Goal: Task Accomplishment & Management: Use online tool/utility

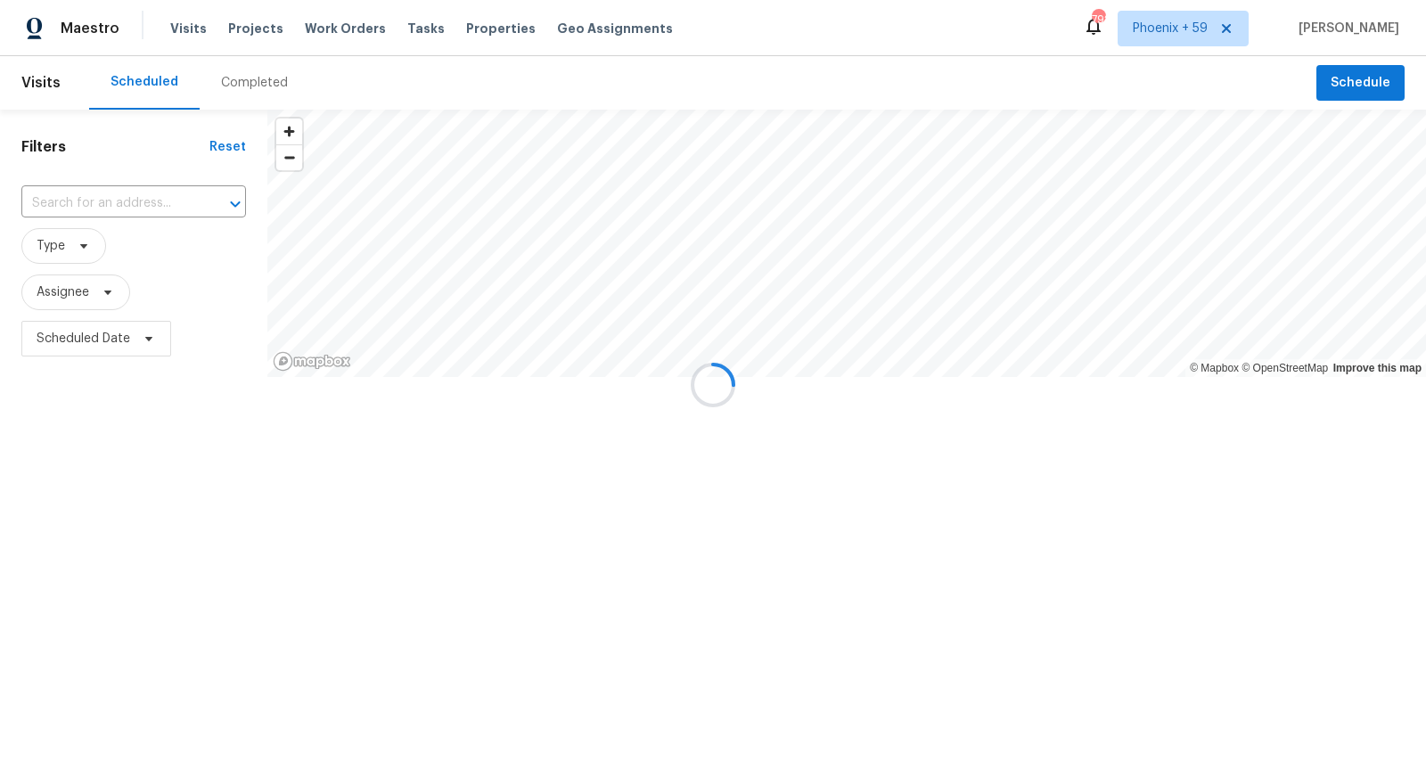
click at [254, 26] on div at bounding box center [713, 385] width 1426 height 770
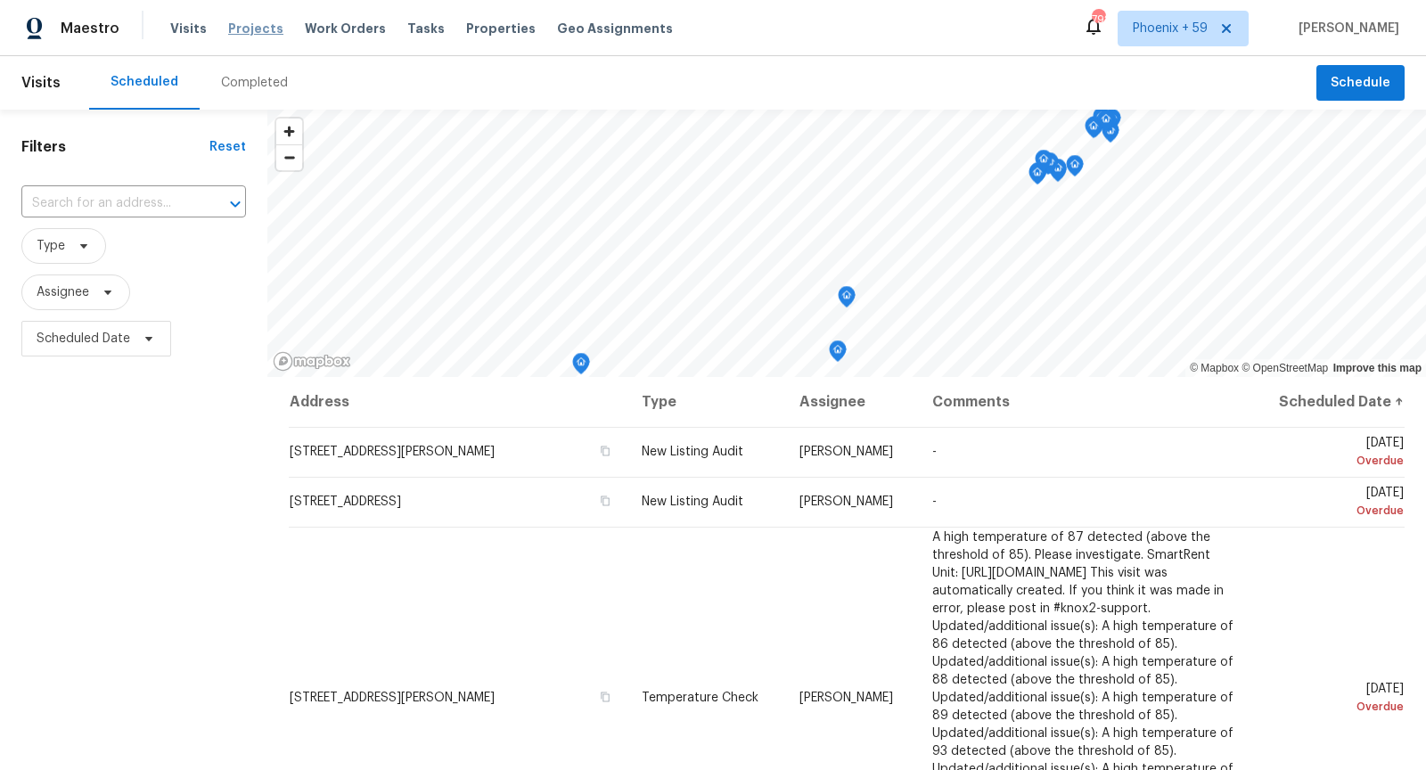
click at [254, 30] on span "Projects" at bounding box center [255, 29] width 55 height 18
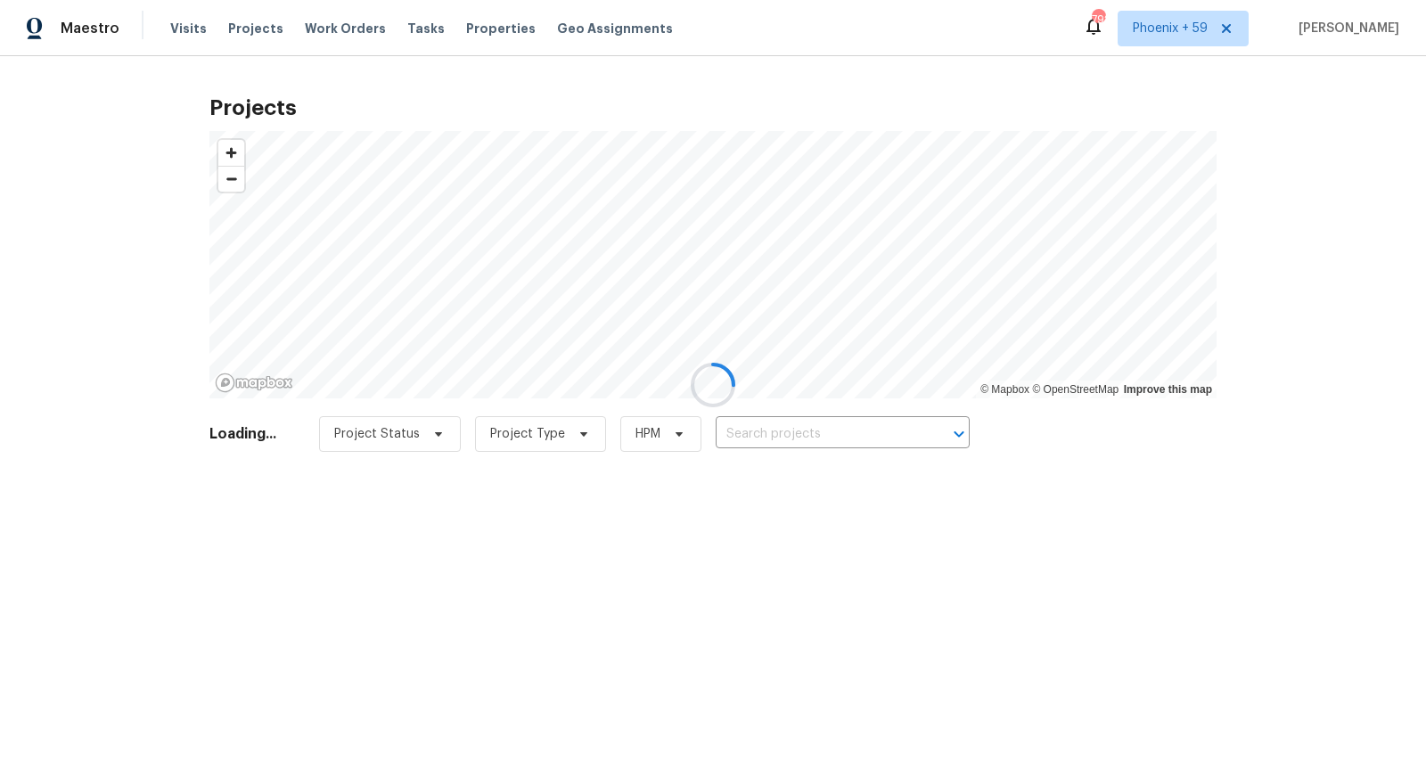
click at [828, 438] on div at bounding box center [713, 385] width 1426 height 770
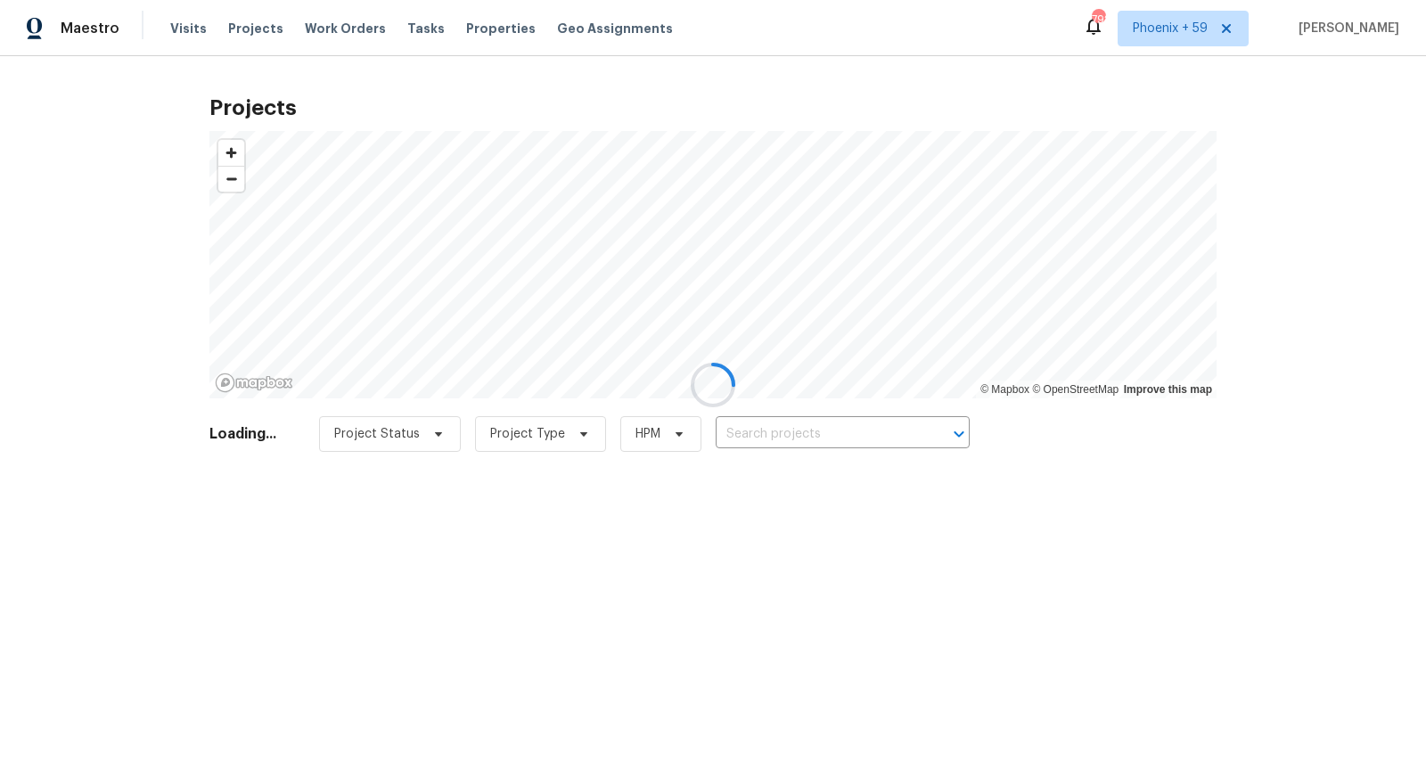
click at [828, 438] on div at bounding box center [713, 385] width 1426 height 770
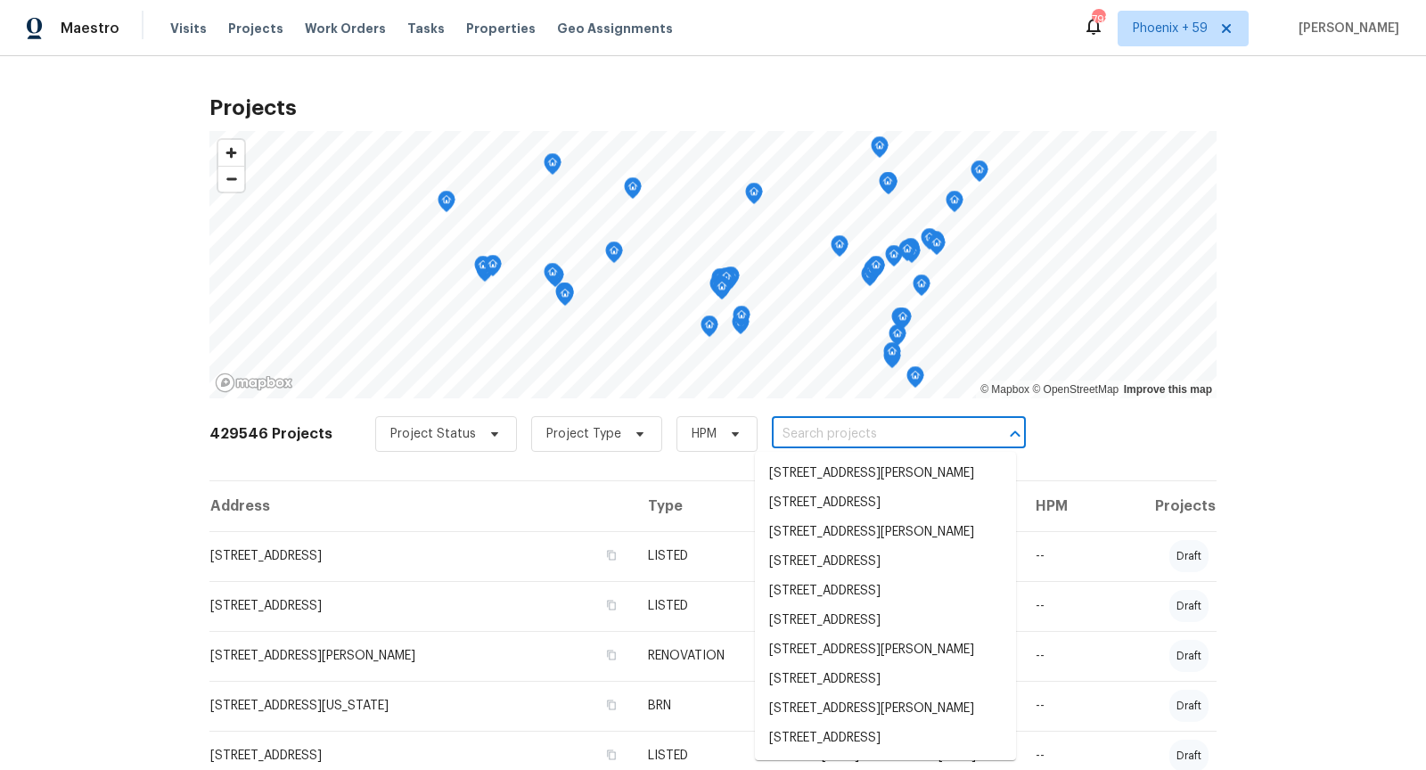
click at [829, 431] on input "text" at bounding box center [874, 435] width 204 height 28
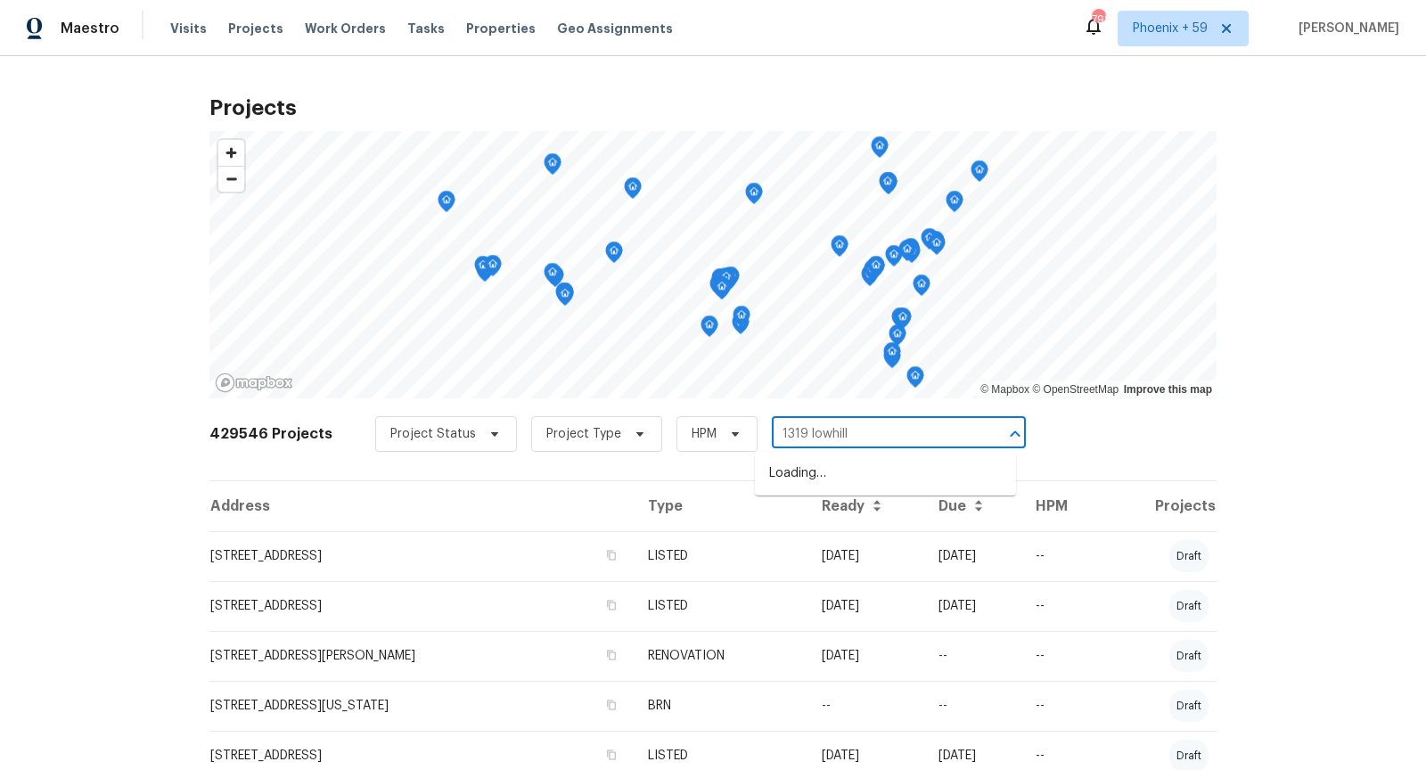
type input "1319 lowhill"
click at [799, 480] on li "[STREET_ADDRESS]" at bounding box center [885, 473] width 261 height 29
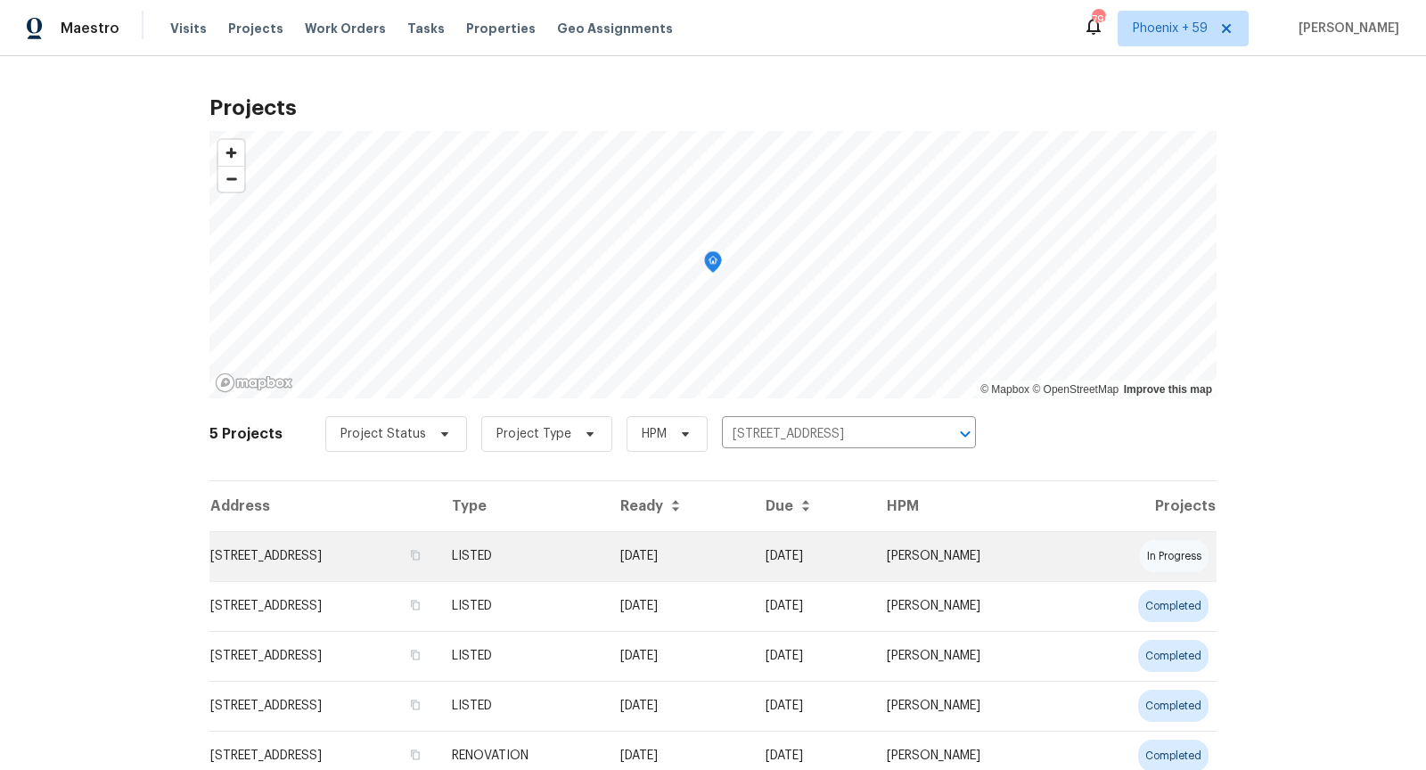
click at [338, 572] on td "[STREET_ADDRESS]" at bounding box center [323, 556] width 228 height 50
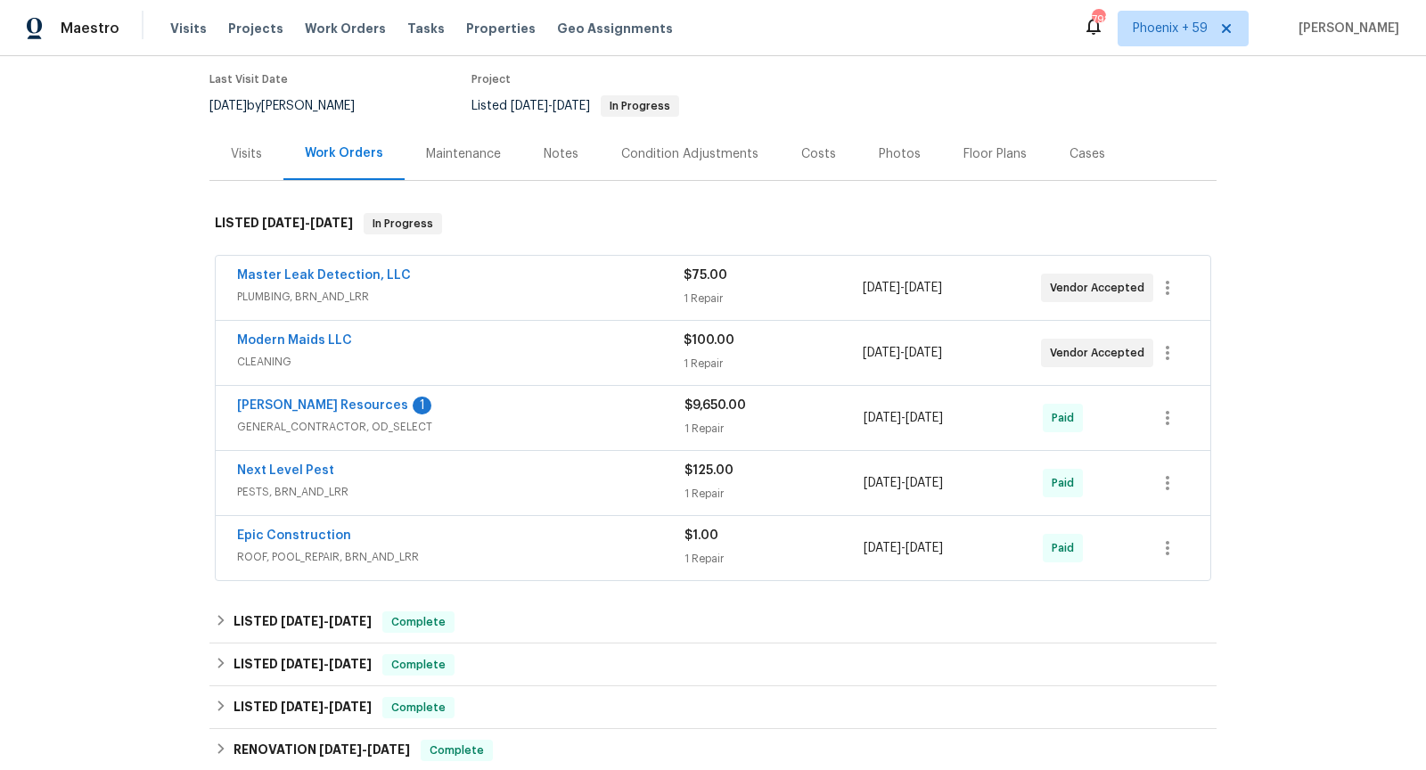
scroll to position [144, 0]
click at [560, 274] on div "Master Leak Detection, LLC" at bounding box center [460, 275] width 446 height 21
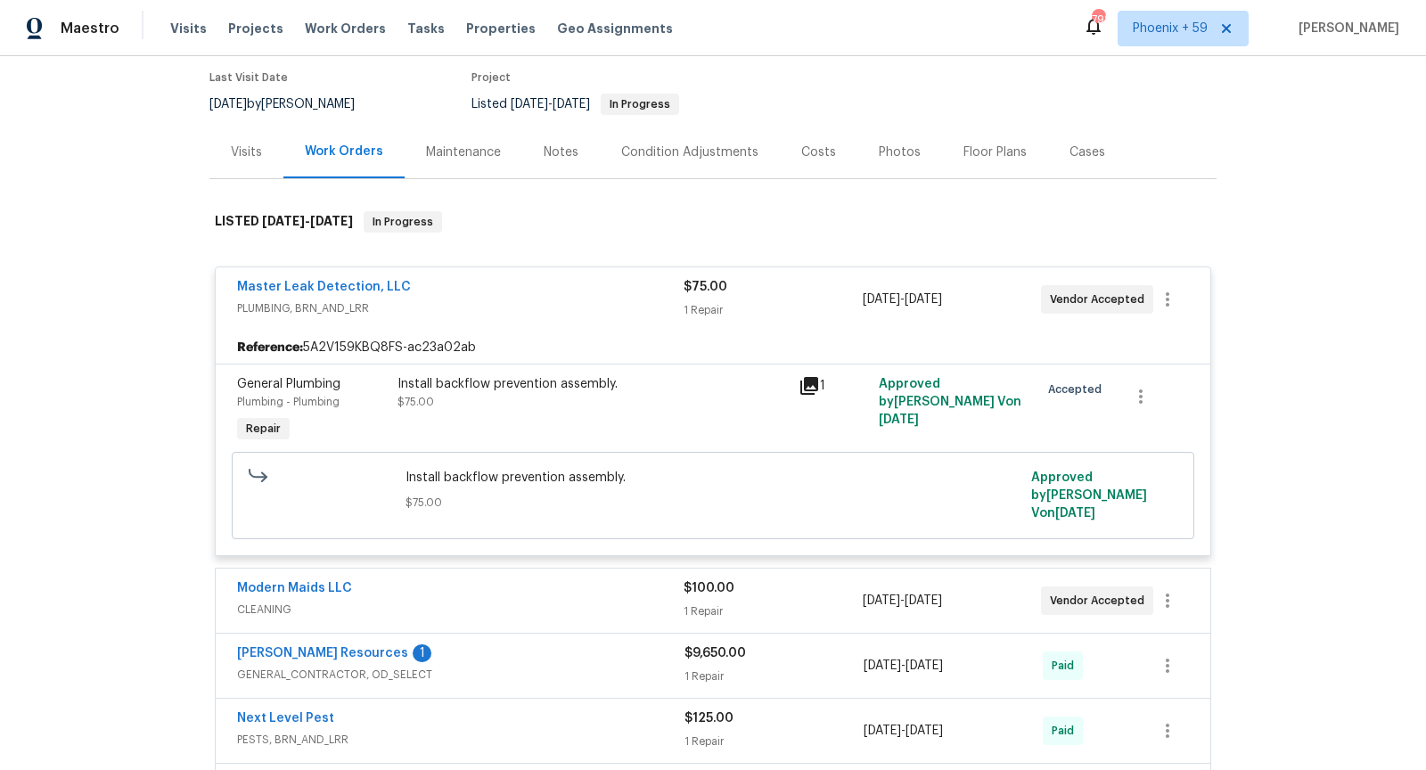
click at [808, 387] on icon at bounding box center [808, 385] width 21 height 21
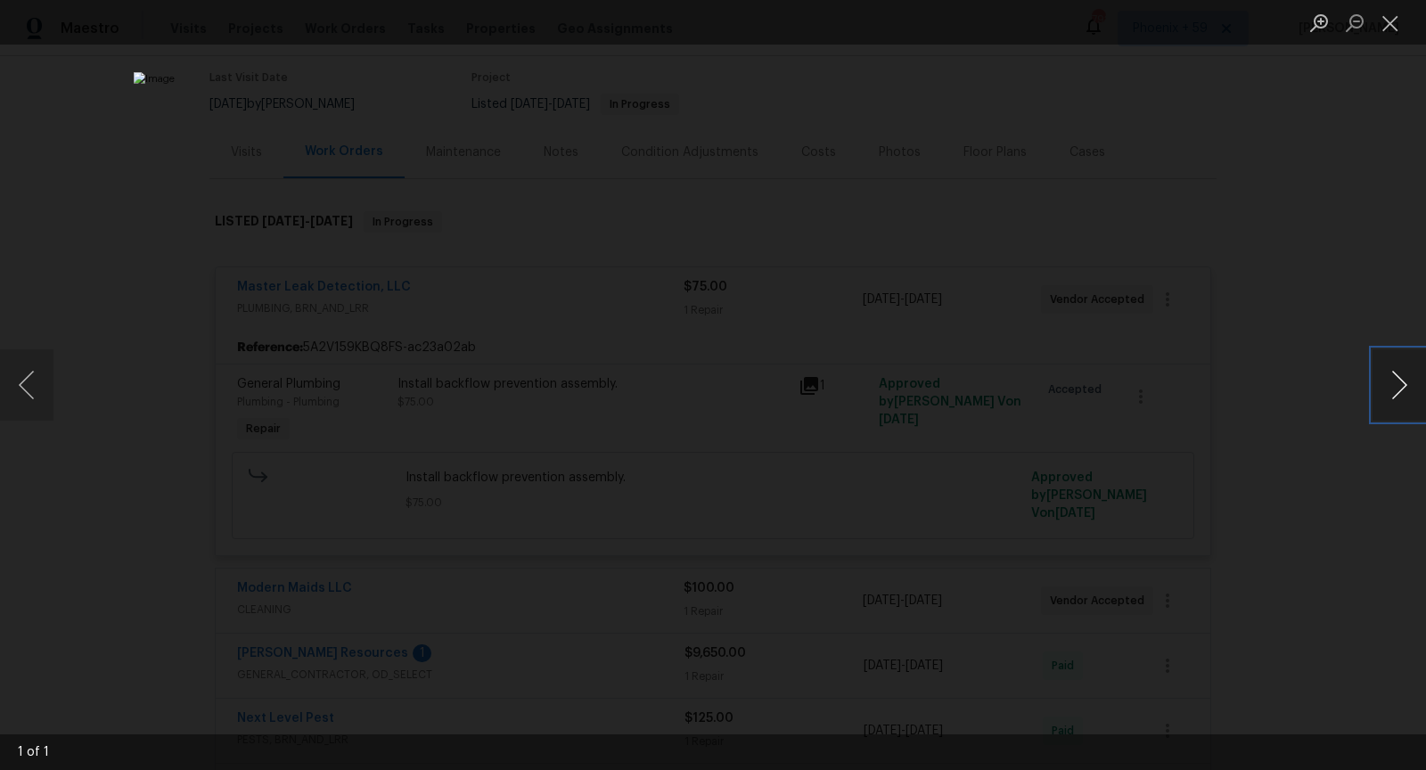
click at [1383, 384] on button "Next image" at bounding box center [1398, 384] width 53 height 71
click at [1163, 284] on div "Lightbox" at bounding box center [713, 385] width 1426 height 770
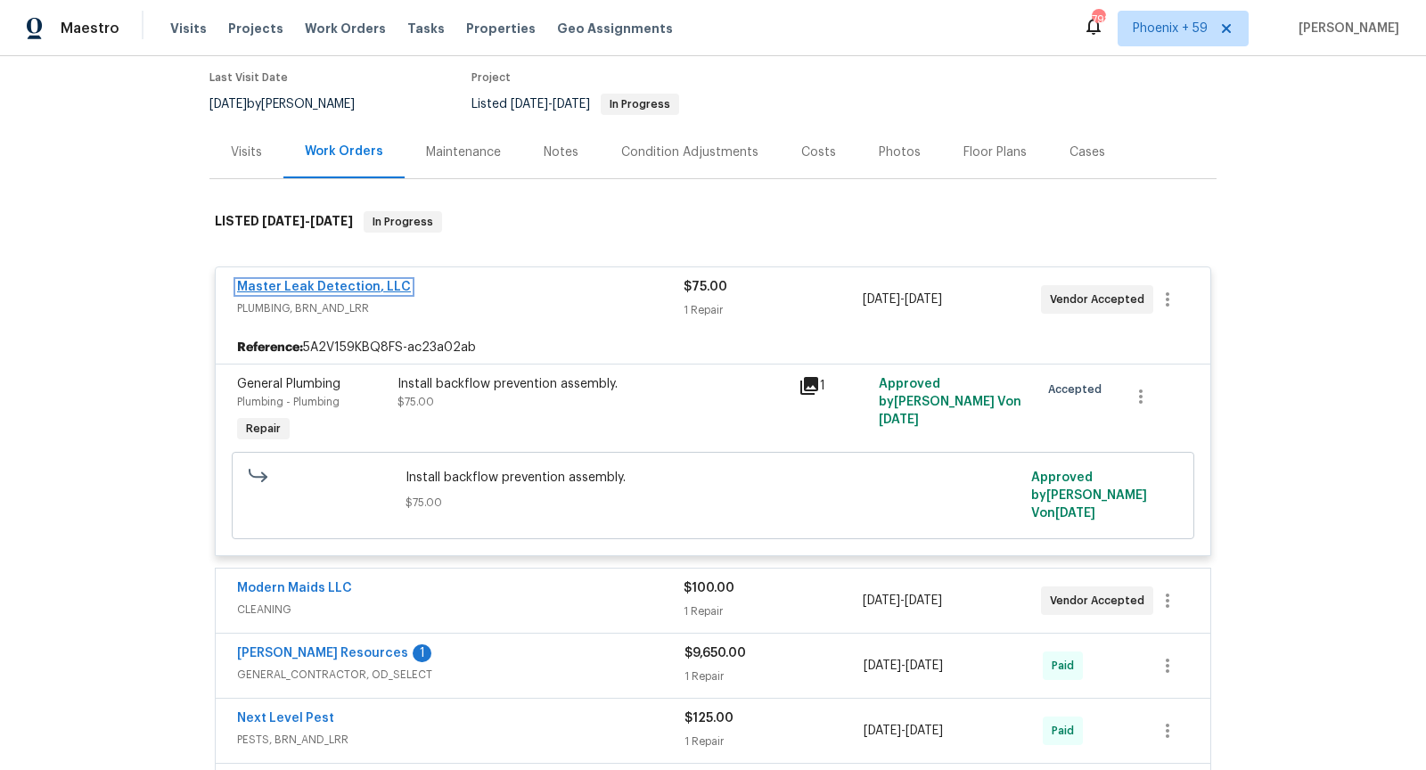
click at [349, 288] on link "Master Leak Detection, LLC" at bounding box center [324, 287] width 174 height 12
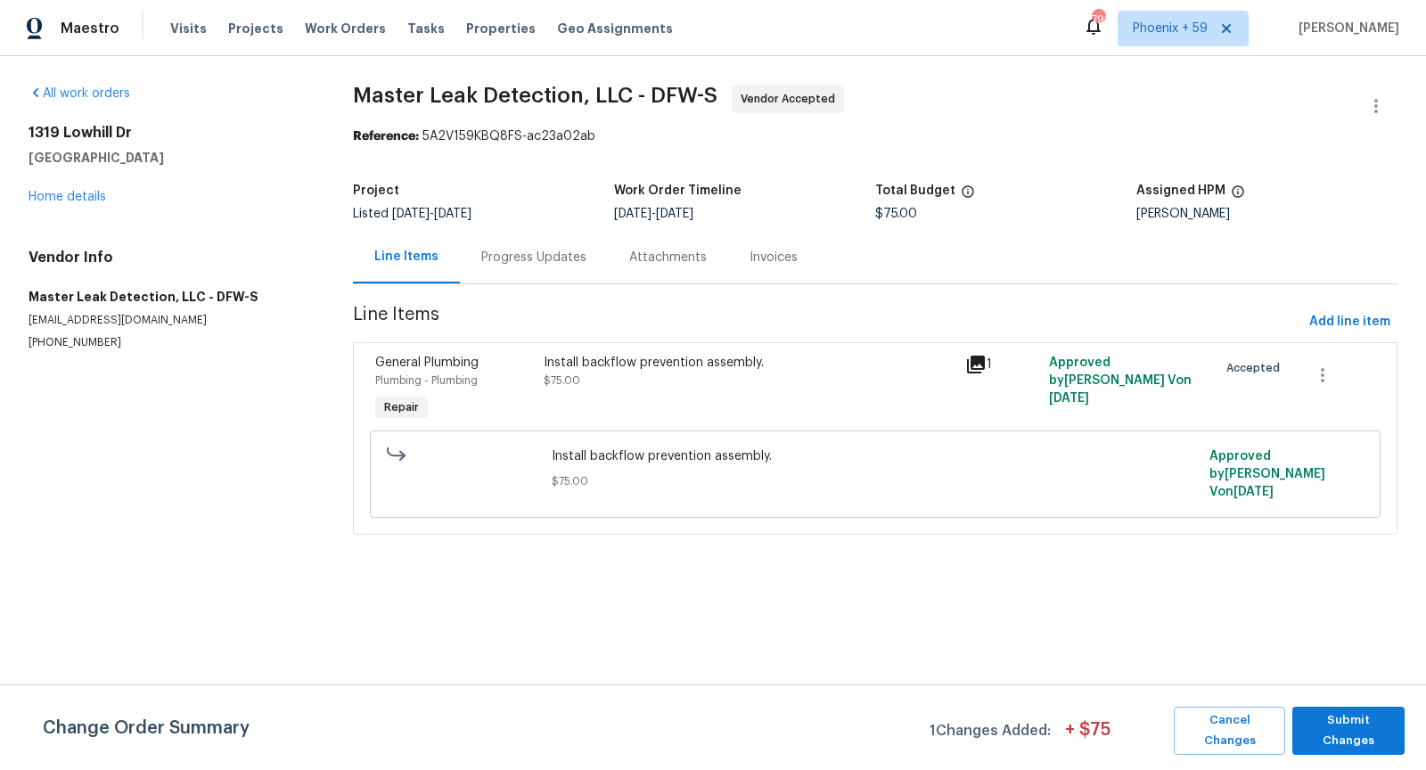
click at [538, 266] on div "Progress Updates" at bounding box center [534, 257] width 148 height 53
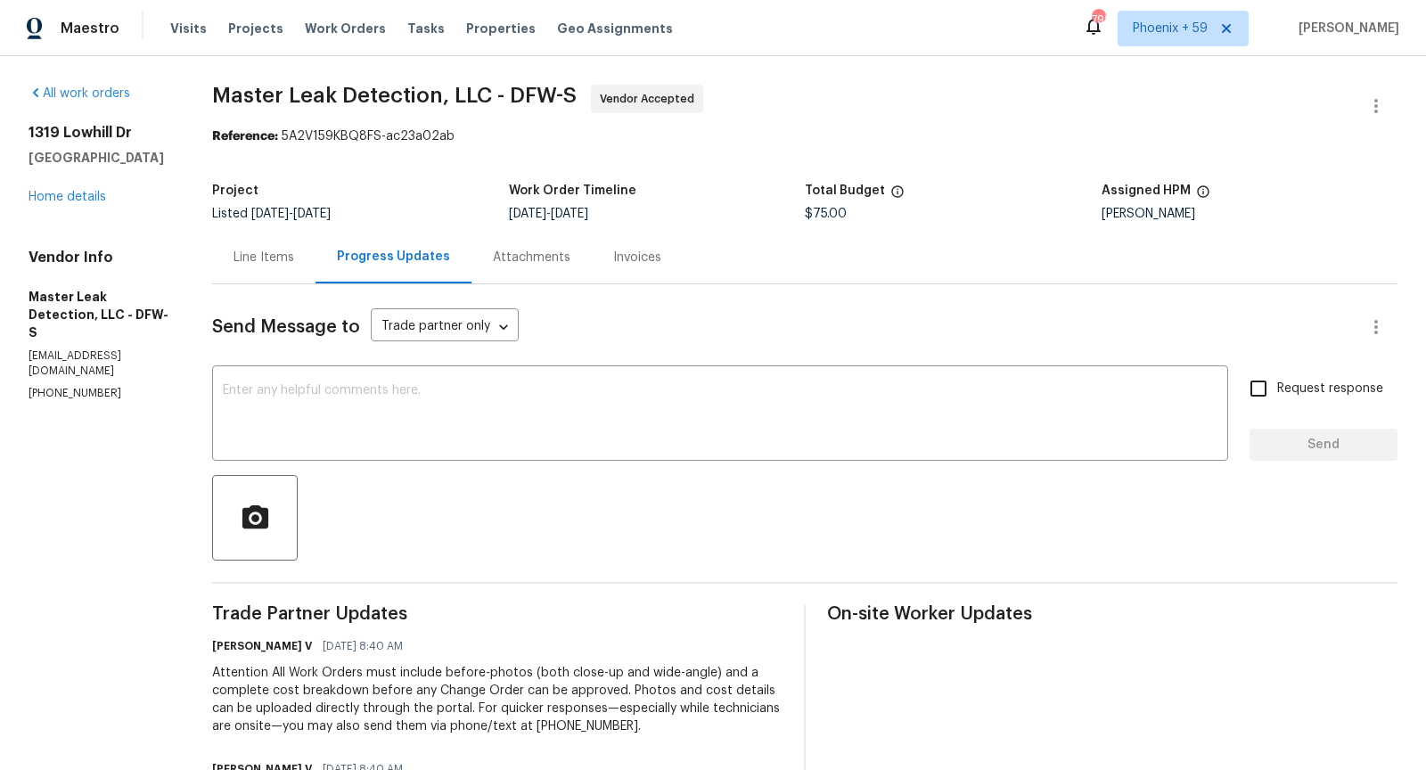
click at [521, 264] on div "Attachments" at bounding box center [532, 258] width 78 height 18
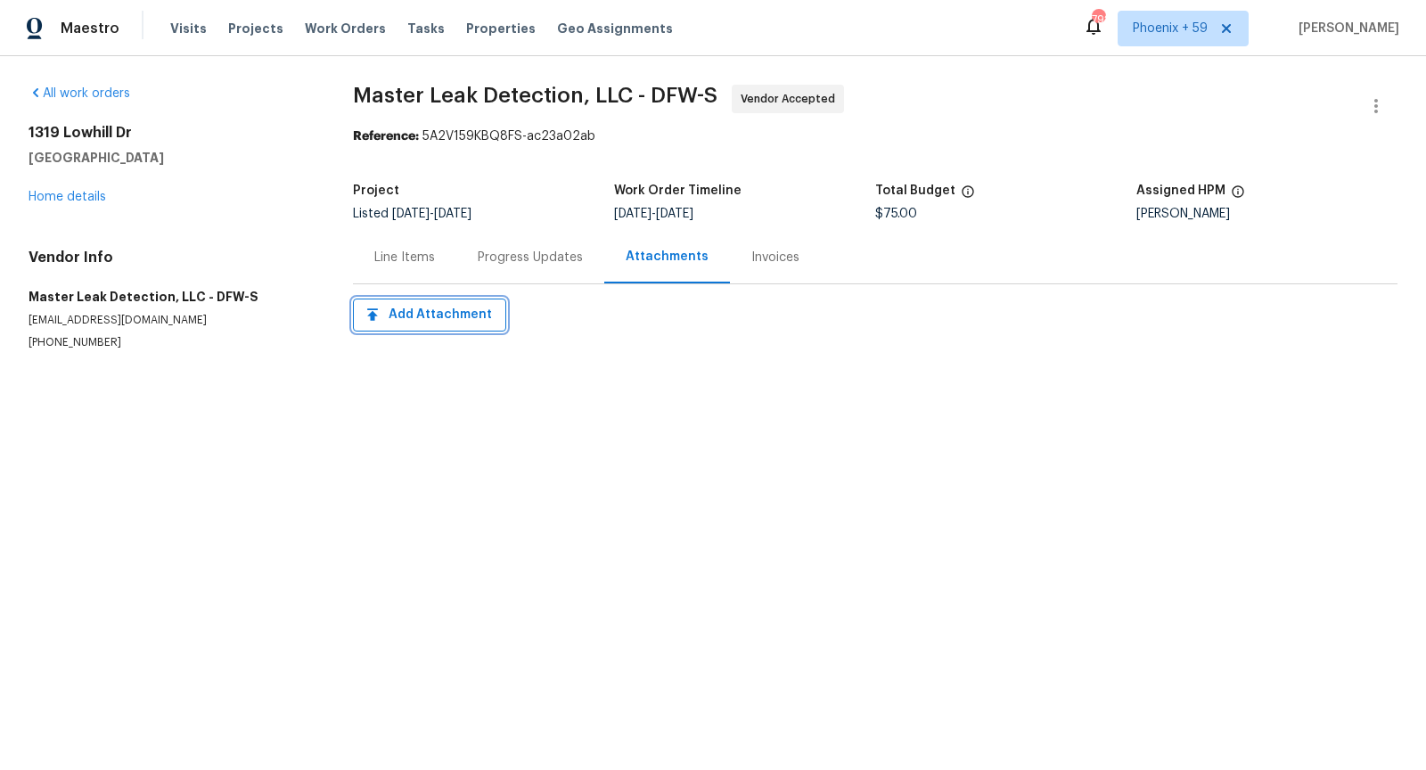
click at [474, 319] on span "Add Attachment" at bounding box center [429, 315] width 125 height 22
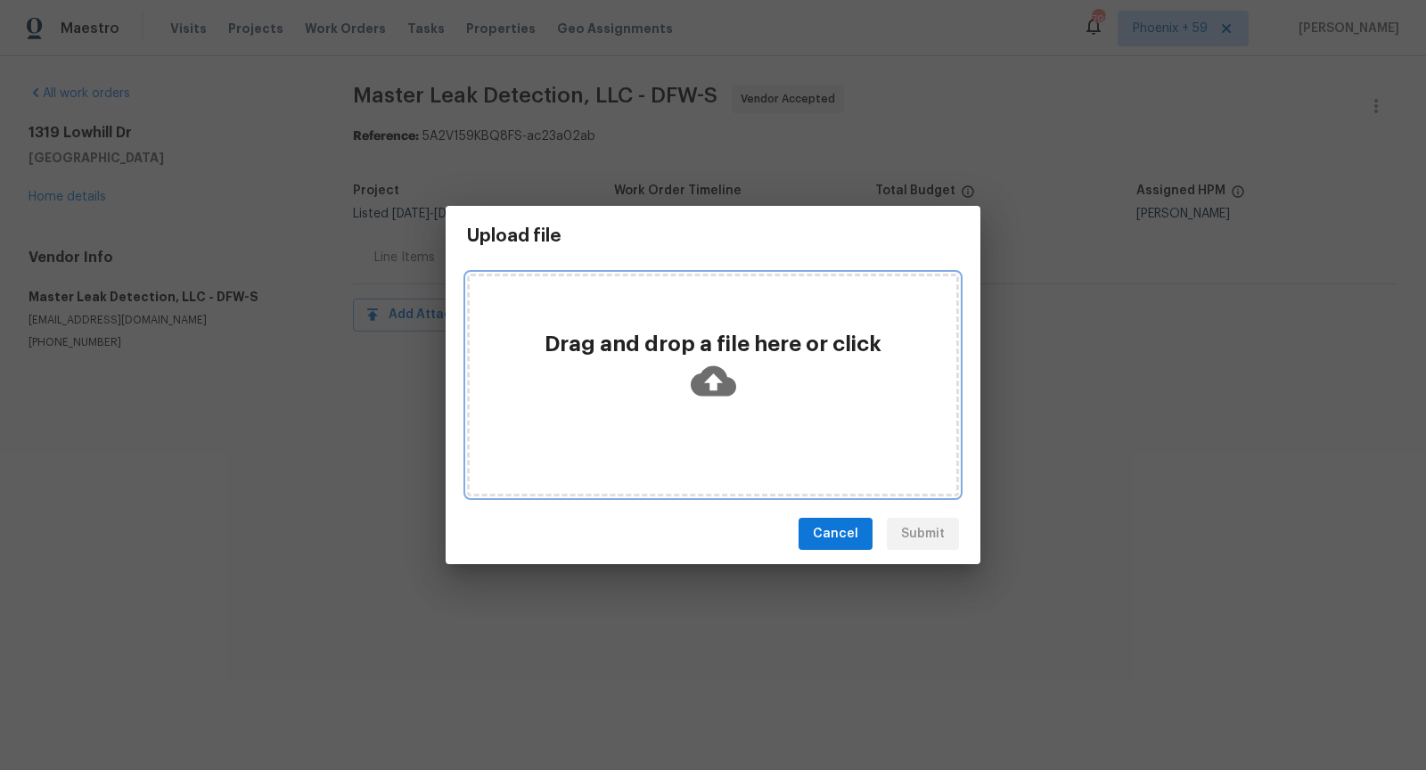
click at [751, 406] on div "Drag and drop a file here or click" at bounding box center [713, 369] width 487 height 79
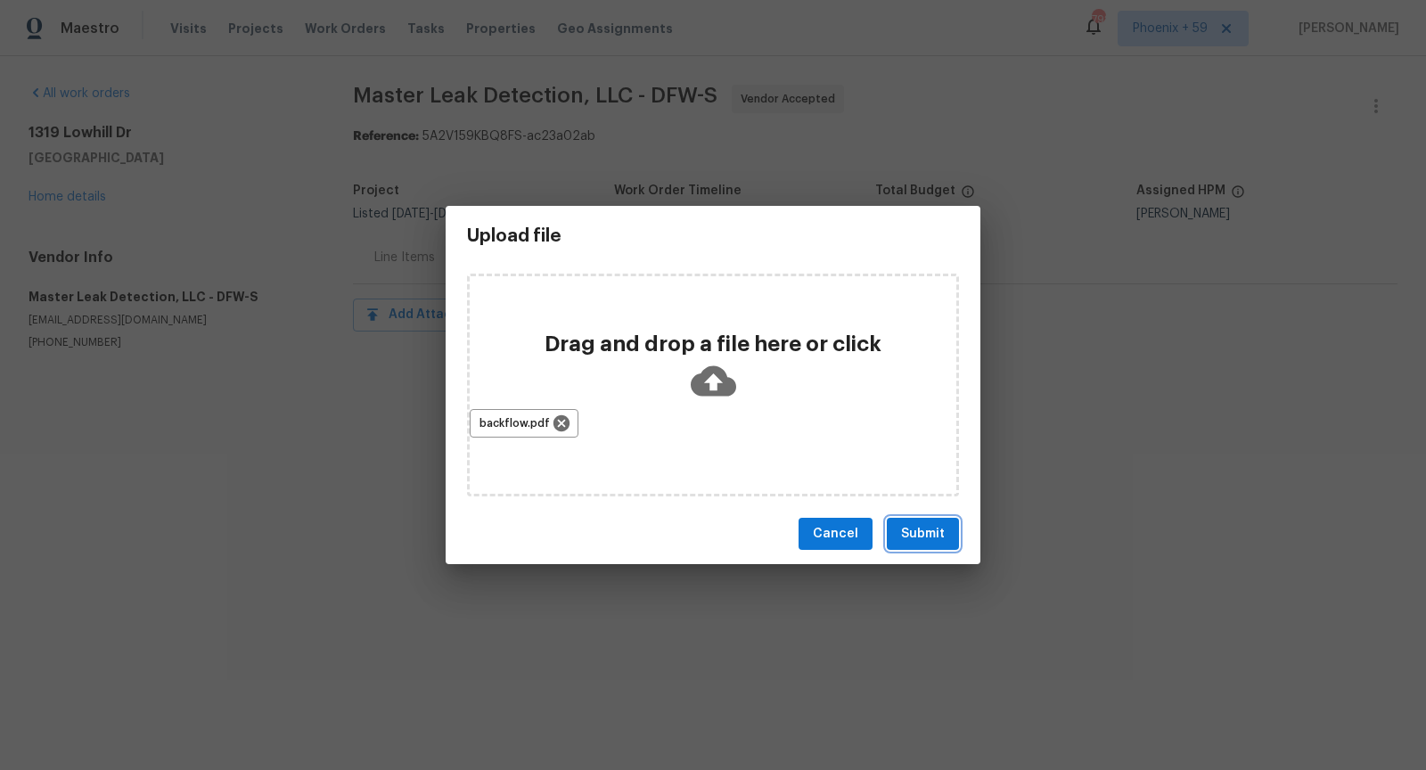
click at [944, 544] on span "Submit" at bounding box center [923, 534] width 44 height 22
